Goal: Information Seeking & Learning: Learn about a topic

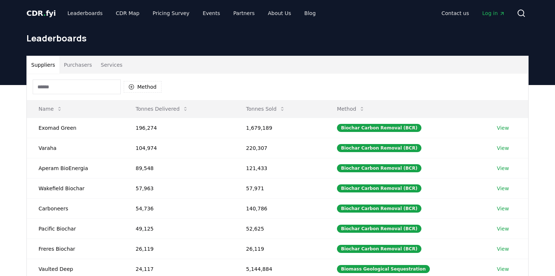
scroll to position [10, 0]
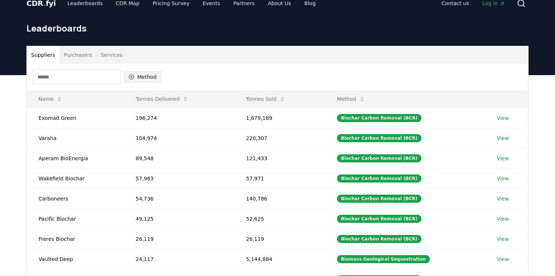
click at [131, 76] on icon "button" at bounding box center [131, 77] width 6 height 6
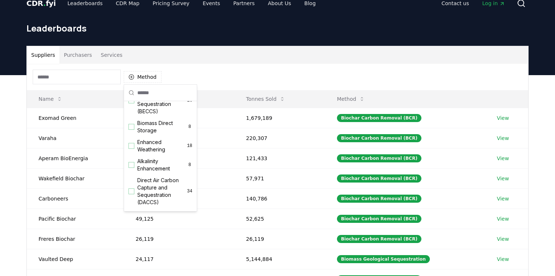
scroll to position [106, 0]
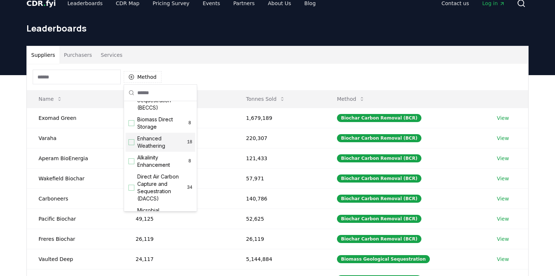
click at [160, 147] on span "Enhanced Weathering" at bounding box center [162, 142] width 50 height 15
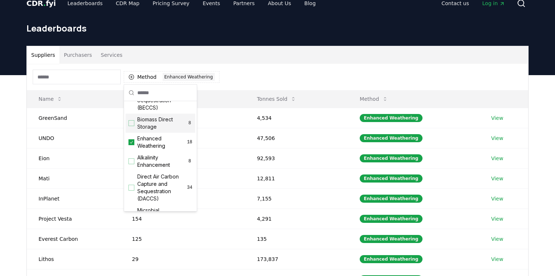
click at [252, 62] on div "Suppliers Purchasers Services" at bounding box center [277, 55] width 501 height 18
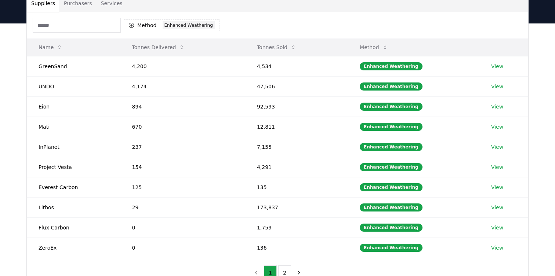
scroll to position [73, 0]
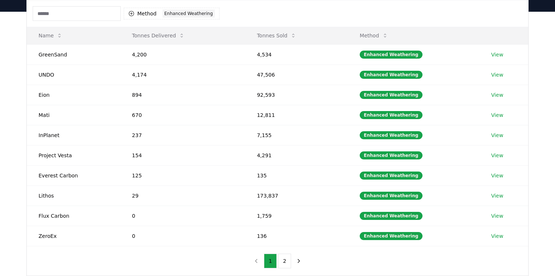
click at [415, 6] on div "Method 1 Enhanced Weathering" at bounding box center [277, 13] width 501 height 26
click at [132, 73] on td "4,174" at bounding box center [182, 75] width 125 height 20
drag, startPoint x: 132, startPoint y: 53, endPoint x: 146, endPoint y: 59, distance: 15.4
click at [146, 59] on td "4,200" at bounding box center [182, 54] width 125 height 20
copy td "4,200"
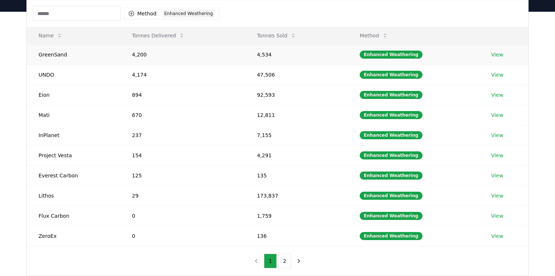
click at [260, 54] on td "4,534" at bounding box center [296, 54] width 103 height 20
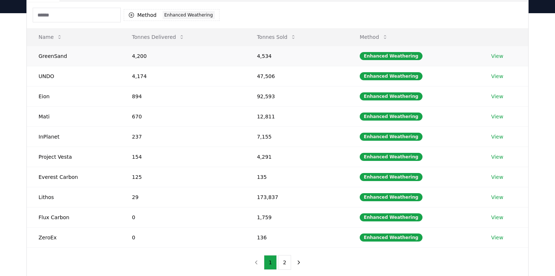
scroll to position [65, 0]
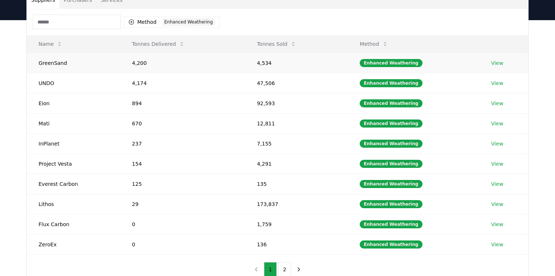
click at [501, 63] on link "View" at bounding box center [497, 62] width 12 height 7
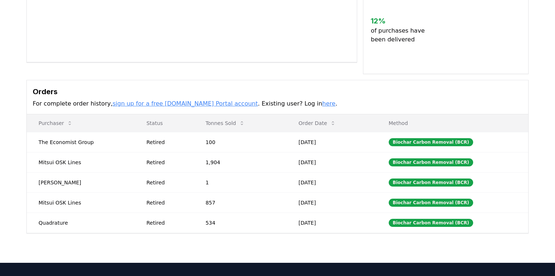
scroll to position [150, 0]
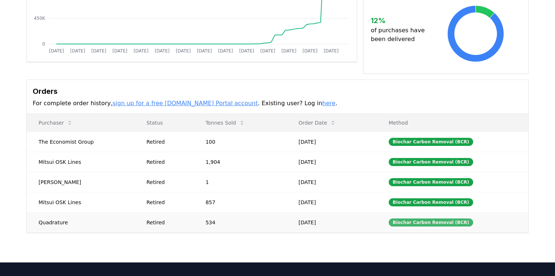
click at [430, 225] on div "Biochar Carbon Removal (BCR)" at bounding box center [431, 223] width 84 height 8
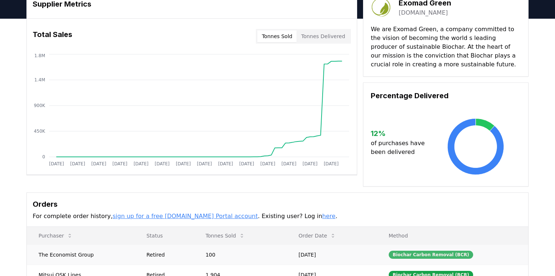
scroll to position [0, 0]
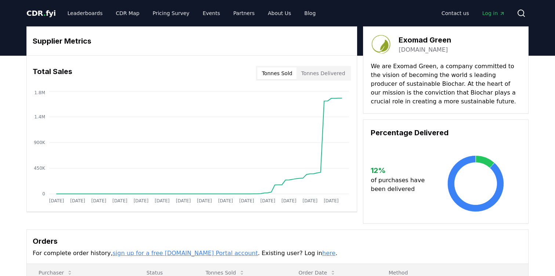
click at [450, 85] on p "We are Exomad Green, a company committed to the vision of becoming the world s …" at bounding box center [446, 84] width 150 height 44
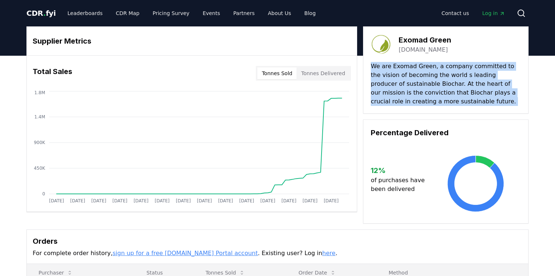
click at [450, 85] on p "We are Exomad Green, a company committed to the vision of becoming the world s …" at bounding box center [446, 84] width 150 height 44
click at [407, 101] on p "We are Exomad Green, a company committed to the vision of becoming the world s …" at bounding box center [446, 84] width 150 height 44
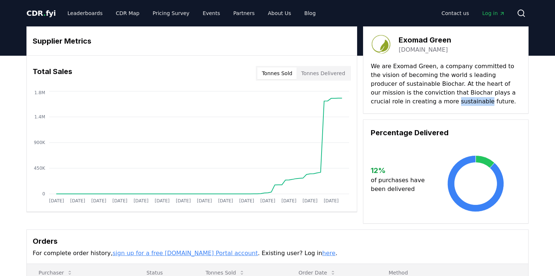
click at [407, 101] on p "We are Exomad Green, a company committed to the vision of becoming the world s …" at bounding box center [446, 84] width 150 height 44
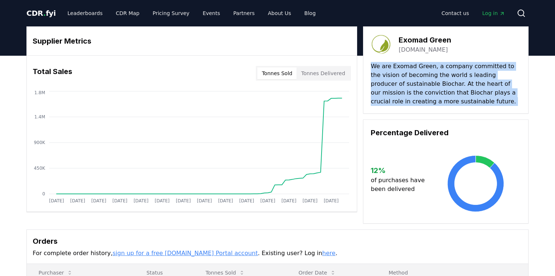
click at [407, 101] on p "We are Exomad Green, a company committed to the vision of becoming the world s …" at bounding box center [446, 84] width 150 height 44
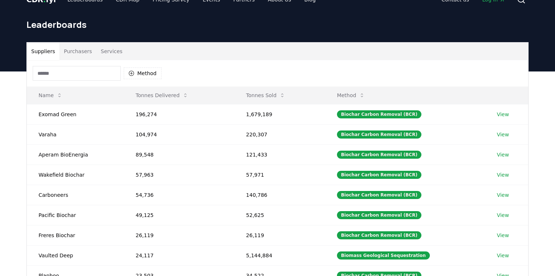
scroll to position [21, 0]
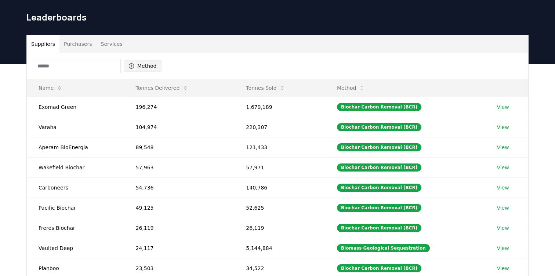
click at [141, 63] on button "Method" at bounding box center [143, 66] width 38 height 12
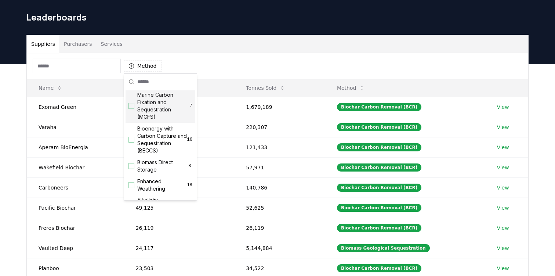
scroll to position [49, 0]
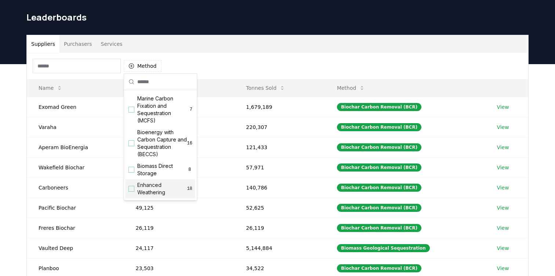
click at [156, 189] on span "Enhanced Weathering" at bounding box center [162, 189] width 50 height 15
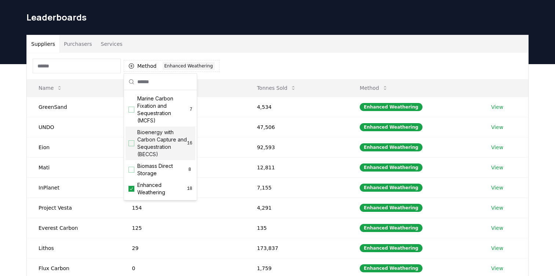
click at [257, 68] on div "Method 1 Enhanced Weathering" at bounding box center [277, 66] width 501 height 26
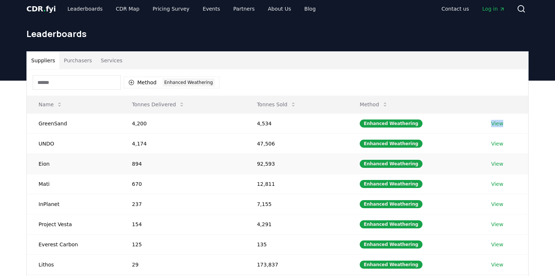
scroll to position [0, 0]
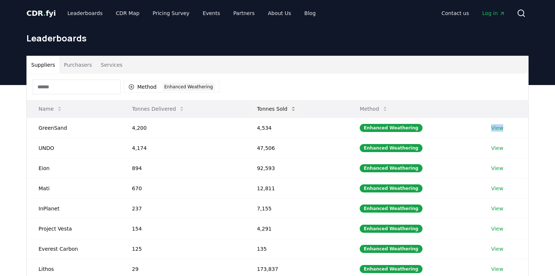
click at [273, 106] on button "Tonnes Sold" at bounding box center [276, 109] width 51 height 15
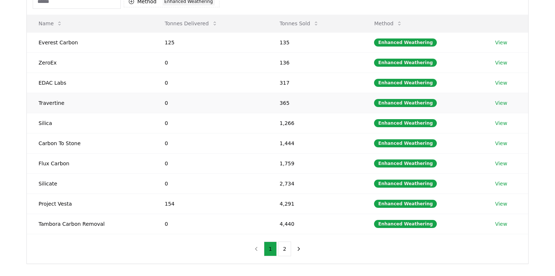
scroll to position [88, 0]
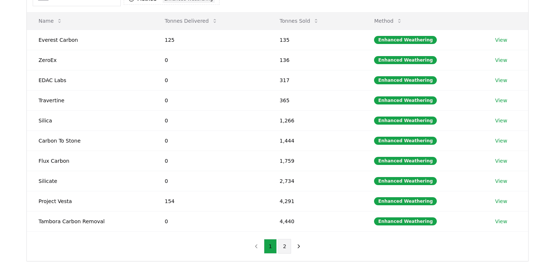
click at [286, 244] on button "2" at bounding box center [284, 246] width 13 height 15
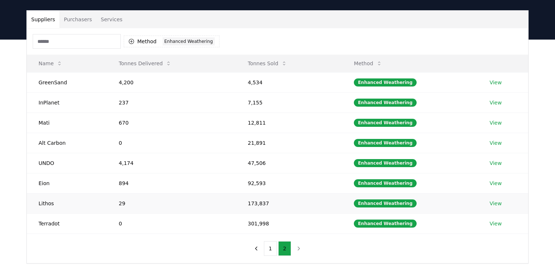
scroll to position [22, 0]
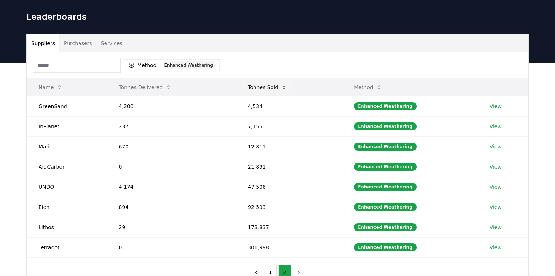
click at [272, 84] on button "Tonnes Sold" at bounding box center [267, 87] width 51 height 15
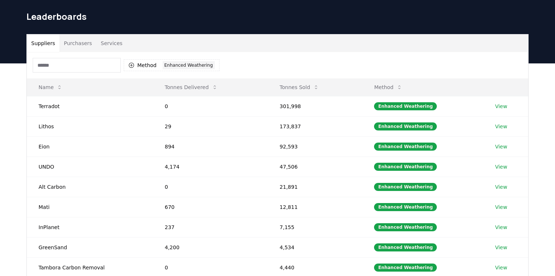
click at [302, 36] on div "Suppliers Purchasers Services" at bounding box center [277, 43] width 501 height 18
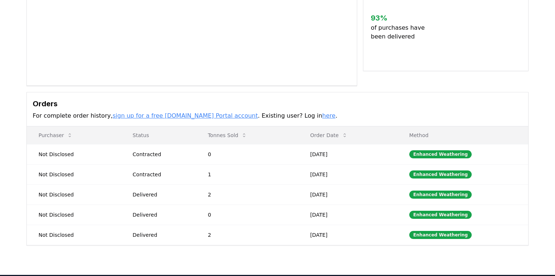
scroll to position [141, 0]
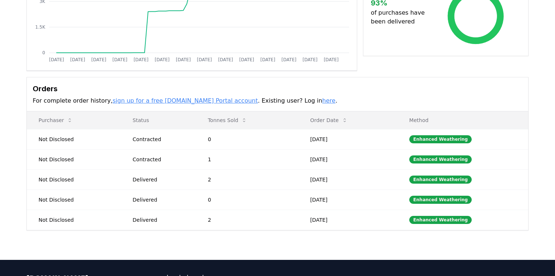
click at [365, 92] on h3 "Orders" at bounding box center [278, 88] width 490 height 11
